Goal: Find specific page/section: Find specific page/section

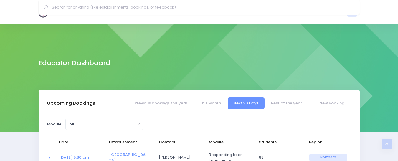
select select "5"
drag, startPoint x: 0, startPoint y: 0, endPoint x: 45, endPoint y: 13, distance: 46.8
click at [45, 13] on img at bounding box center [47, 12] width 17 height 12
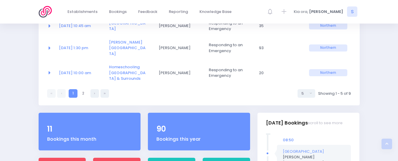
scroll to position [170, 0]
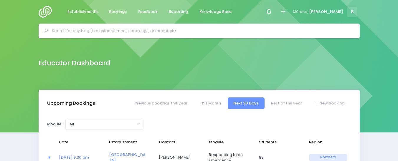
select select "5"
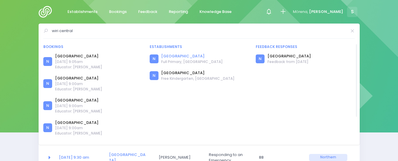
type input "wiri central"
click at [181, 55] on link "Wiri Central School" at bounding box center [192, 56] width 62 height 6
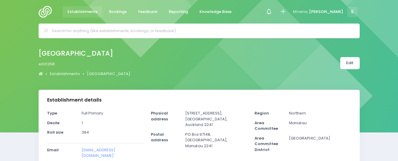
select select "5"
